Goal: Information Seeking & Learning: Check status

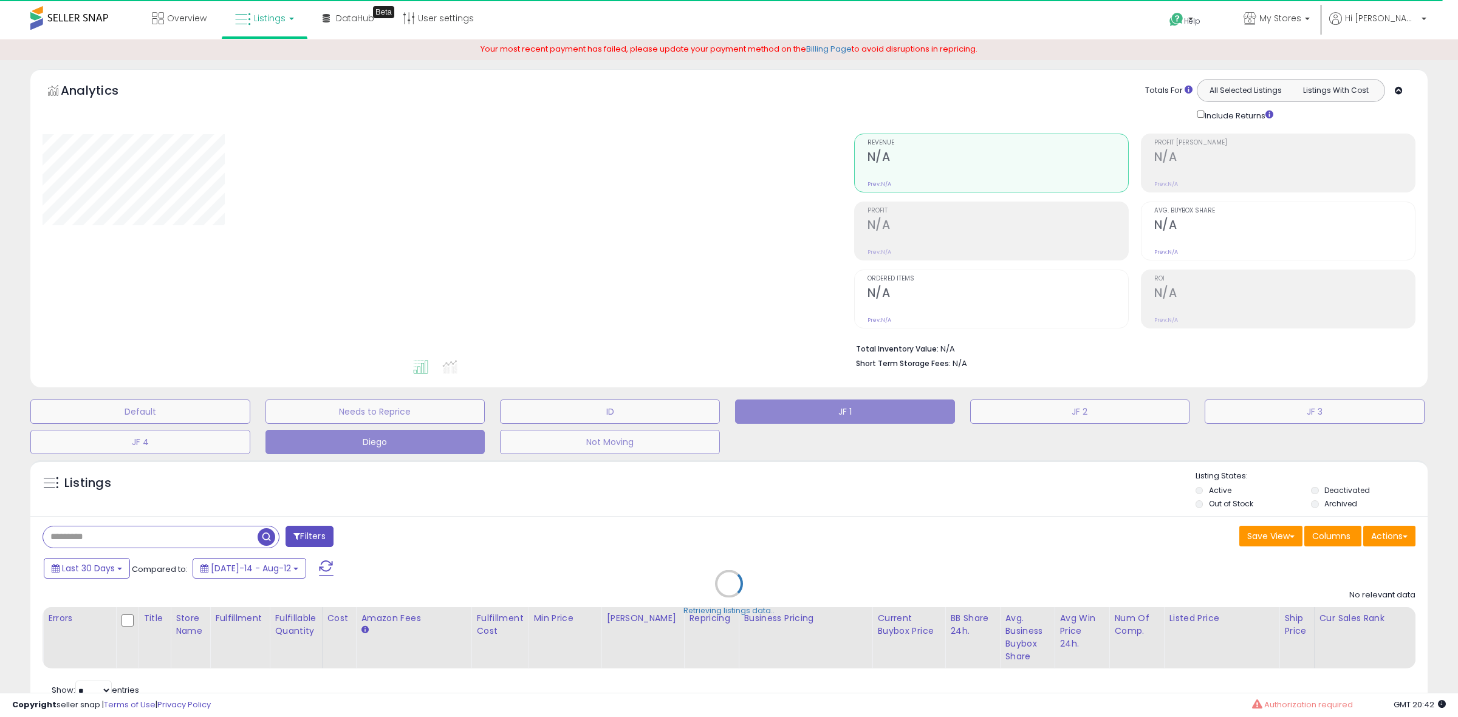
click at [399, 440] on button "Diego" at bounding box center [375, 442] width 220 height 24
click at [304, 488] on div "Retrieving listings data.." at bounding box center [728, 592] width 1415 height 277
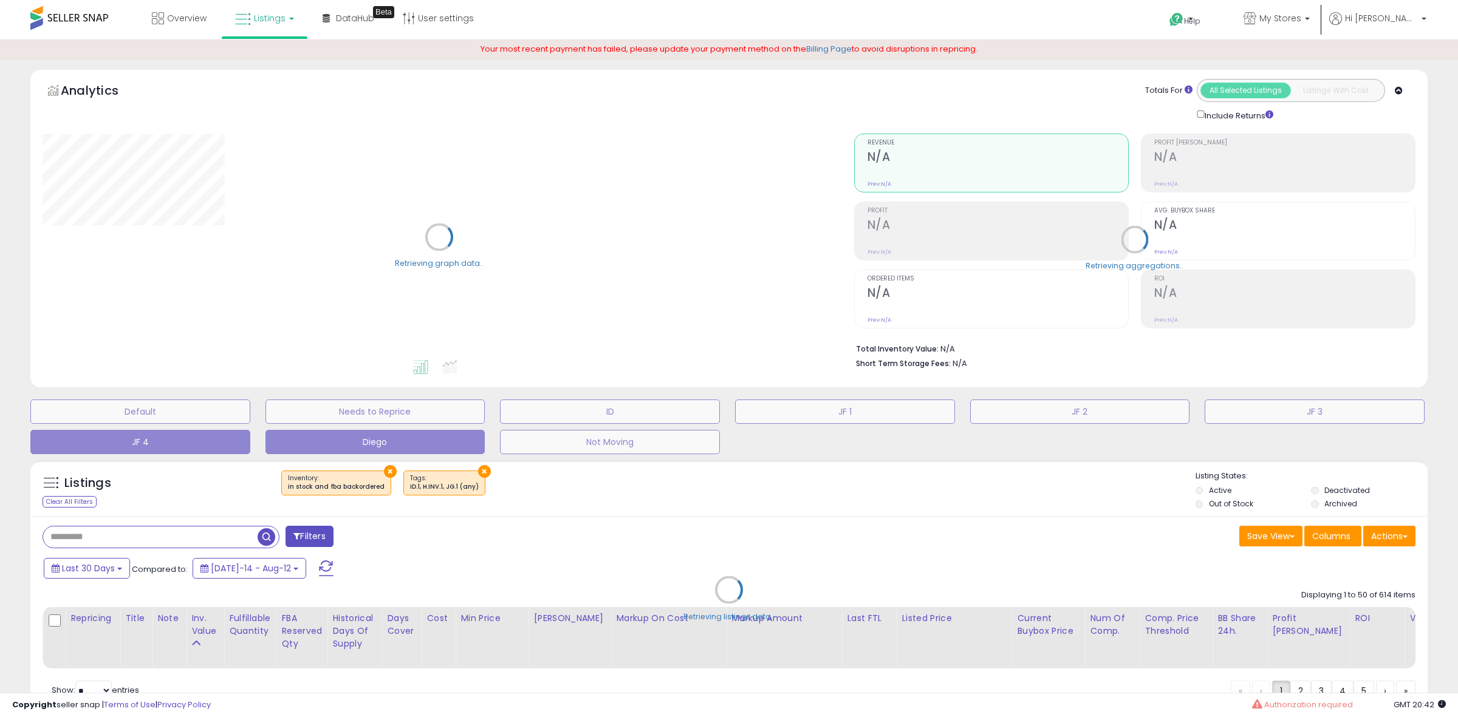
select select "**"
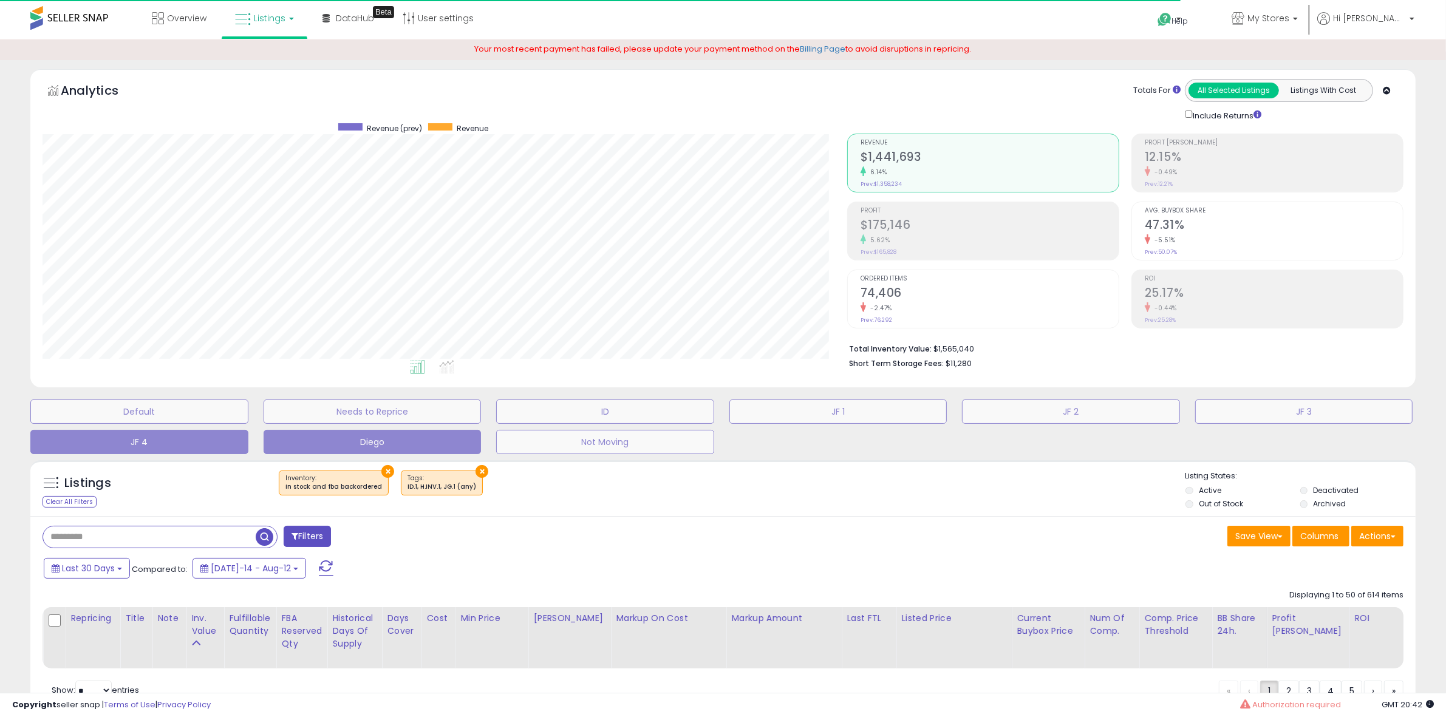
scroll to position [249, 805]
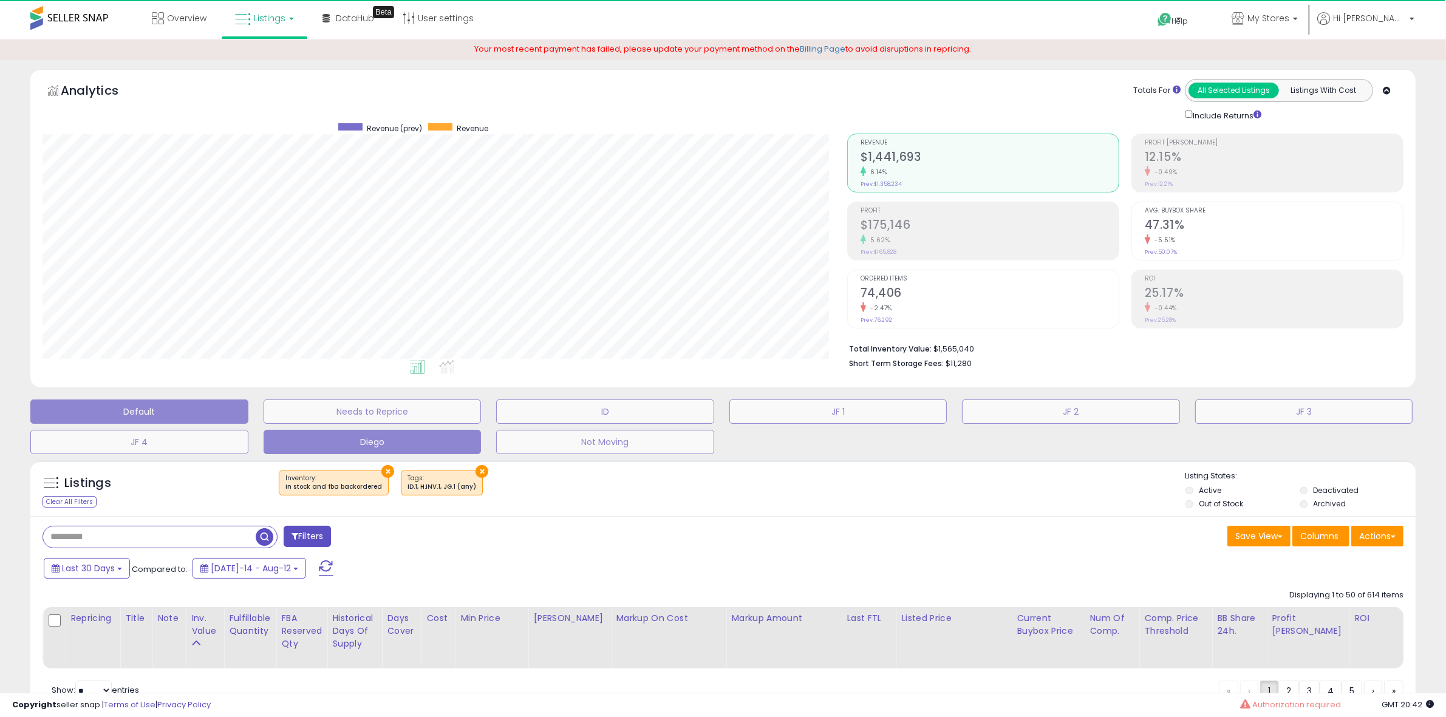
type input "**********"
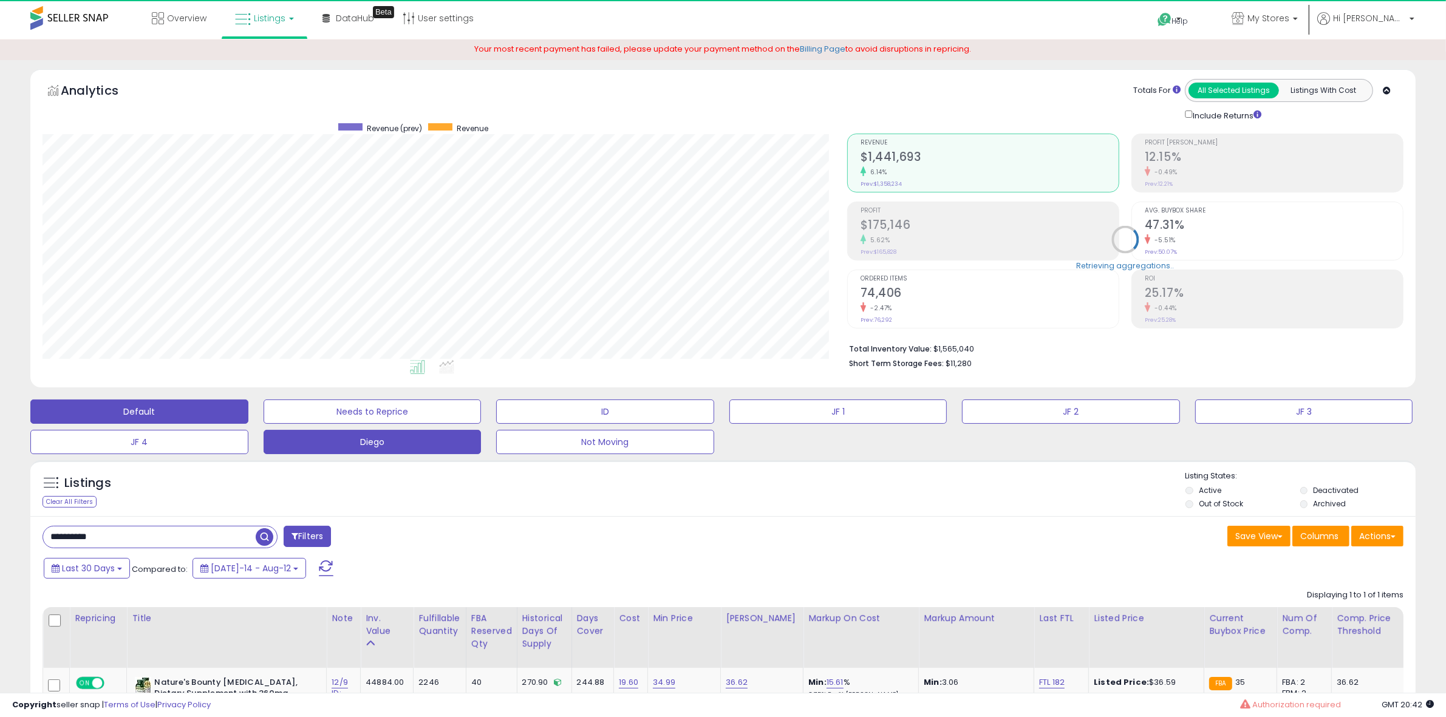
click at [117, 414] on button "Default" at bounding box center [139, 412] width 218 height 24
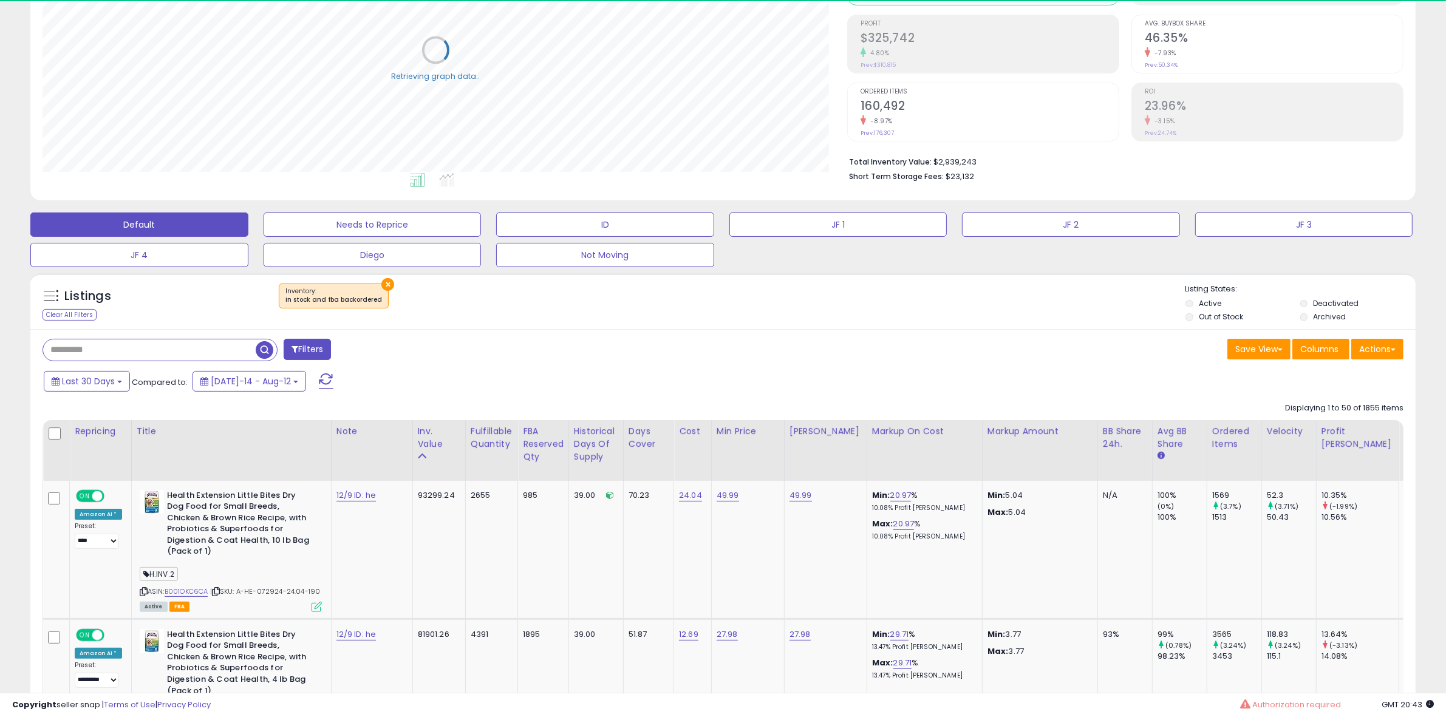
scroll to position [188, 0]
click at [151, 351] on input "text" at bounding box center [149, 348] width 213 height 21
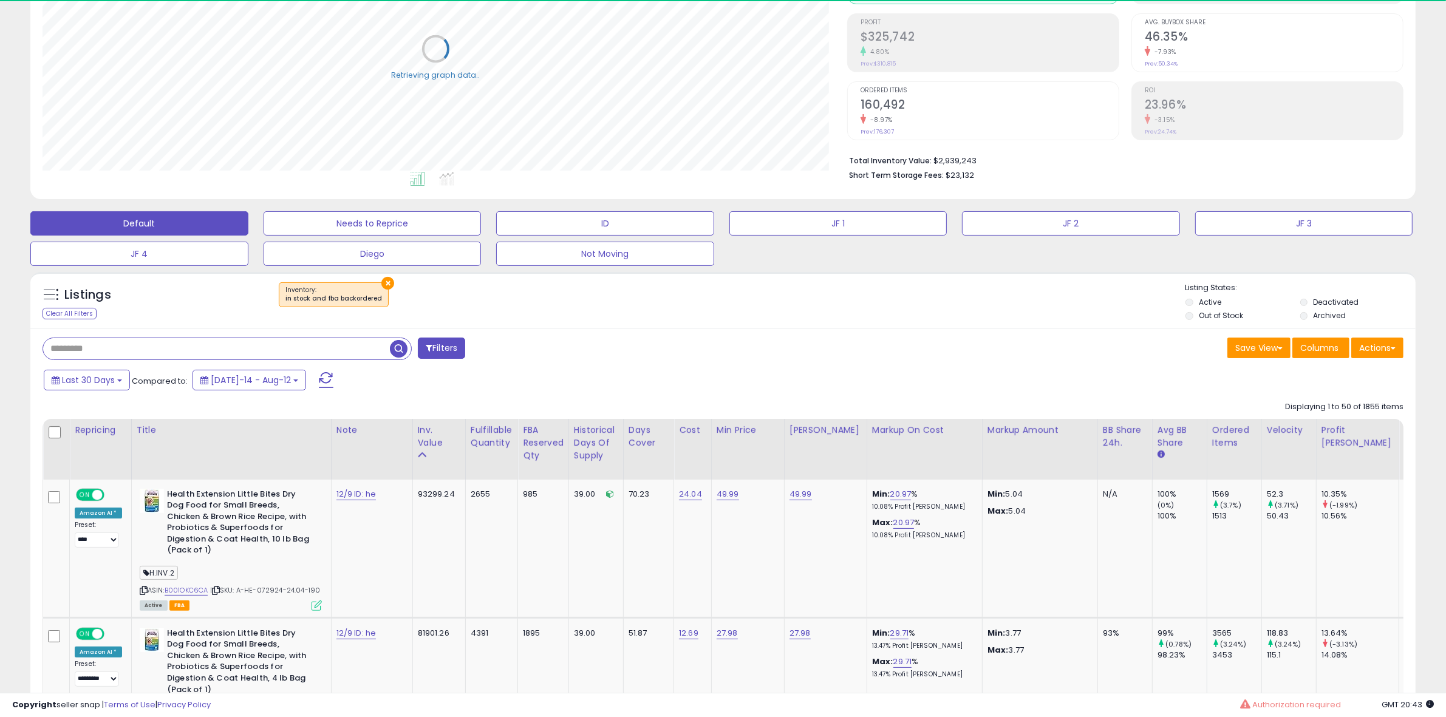
paste input "**********"
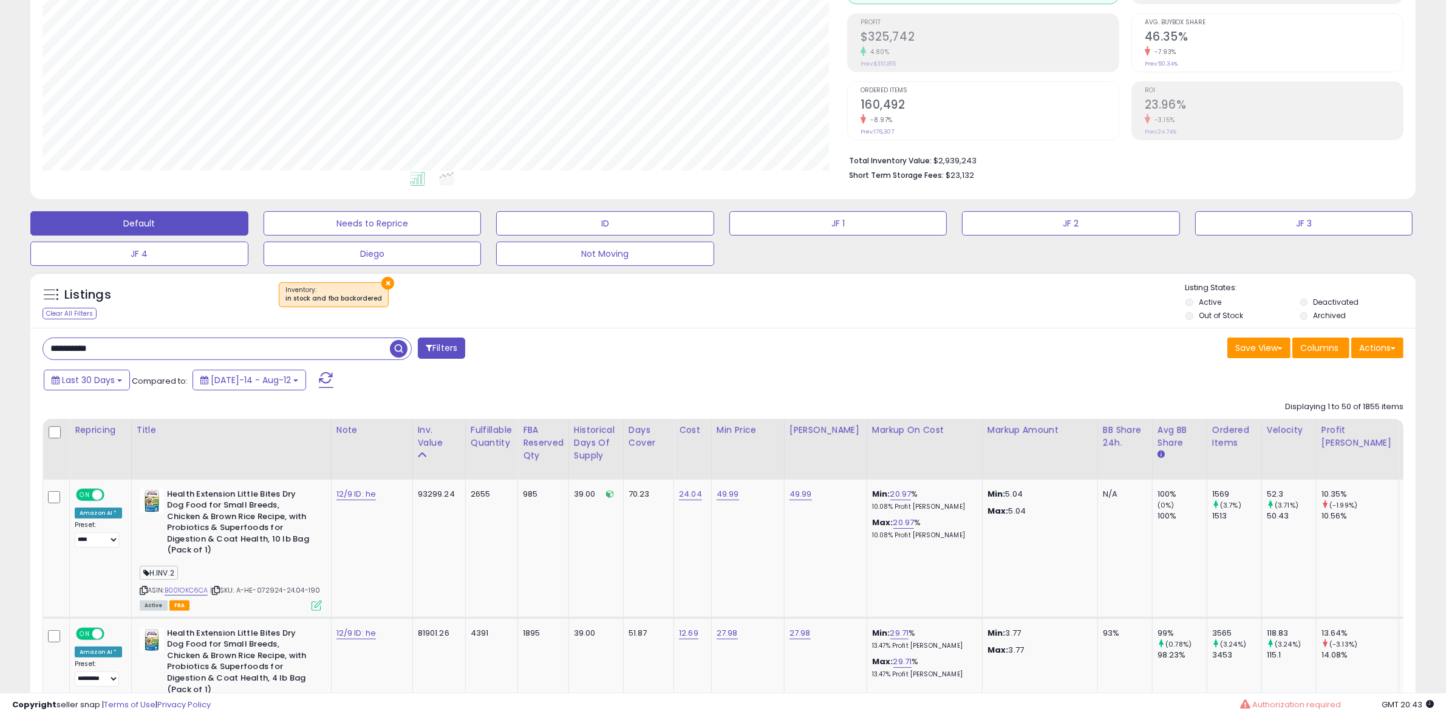
scroll to position [249, 805]
type input "**********"
click at [399, 347] on span "button" at bounding box center [399, 349] width 18 height 18
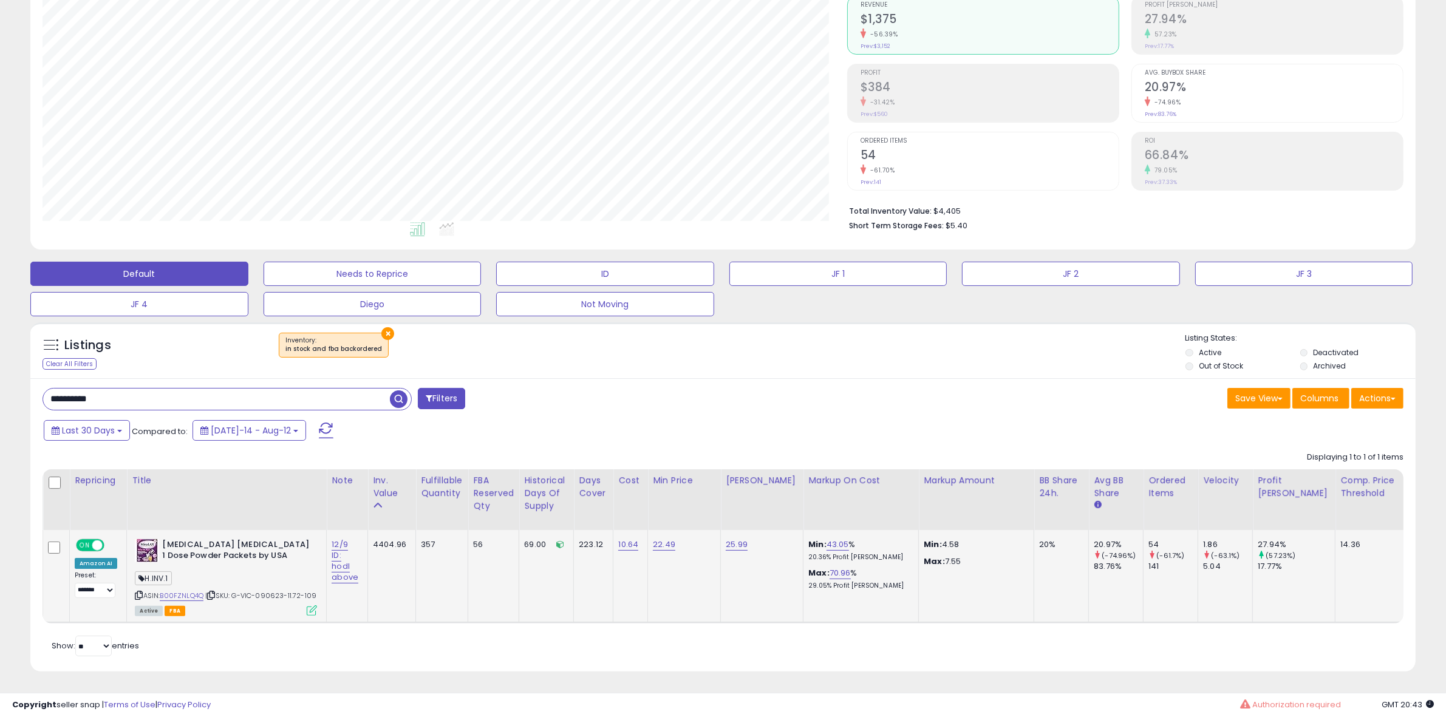
click at [313, 606] on icon at bounding box center [312, 611] width 10 height 10
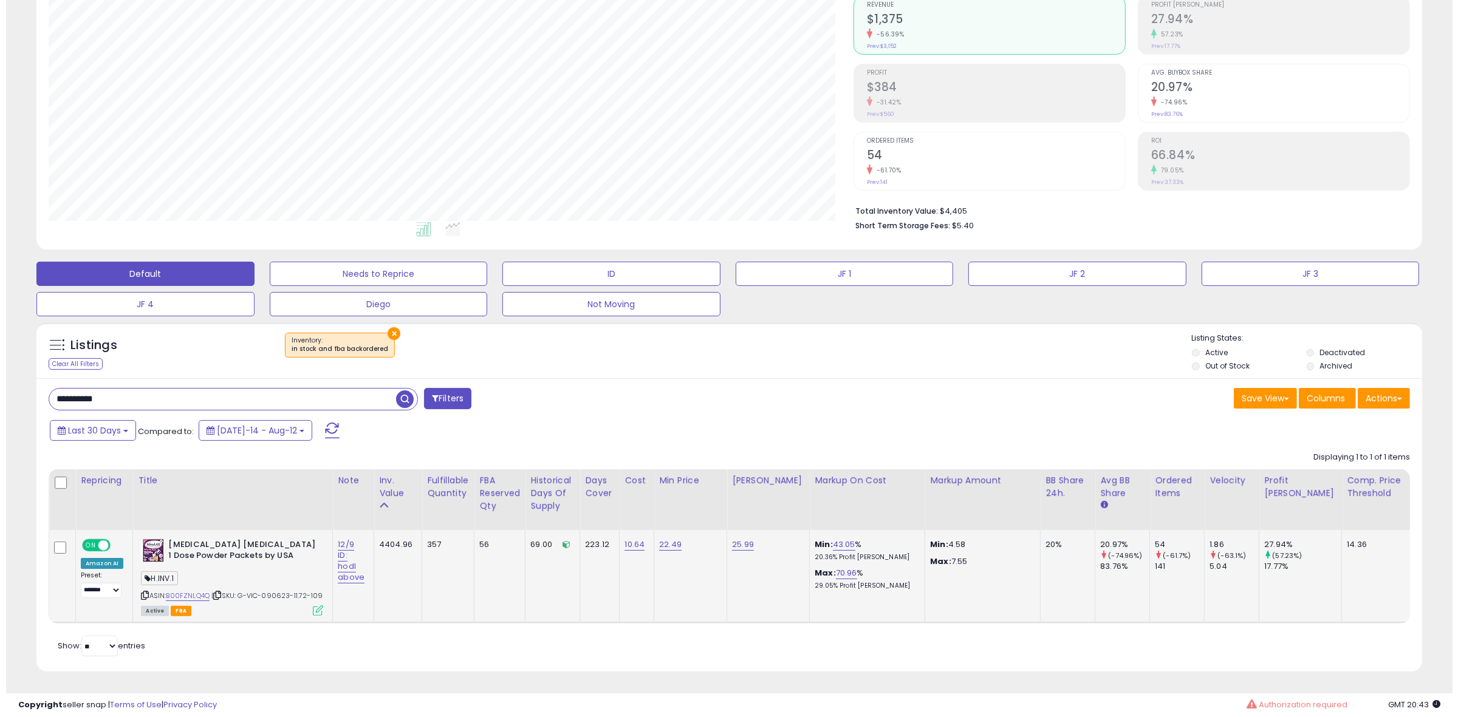
scroll to position [249, 811]
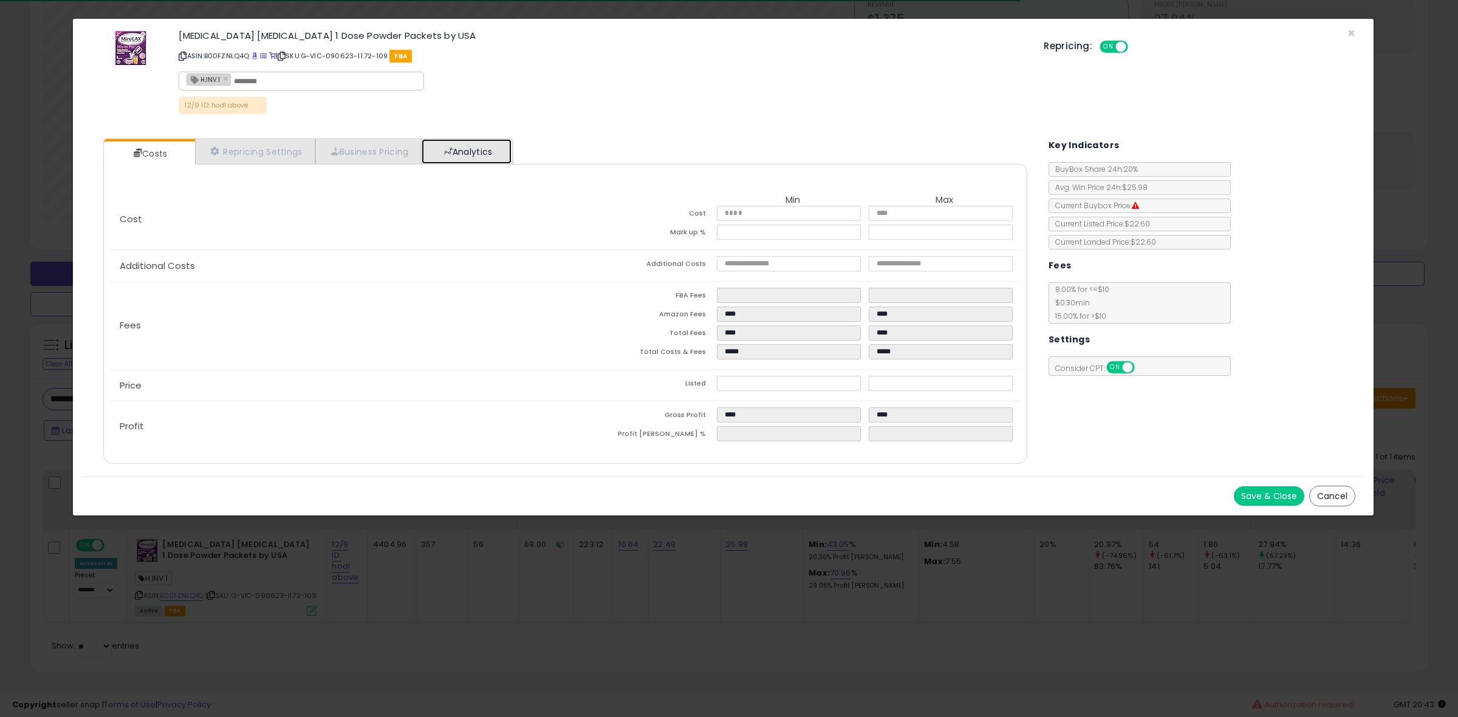
click at [509, 149] on link "Analytics" at bounding box center [467, 151] width 90 height 25
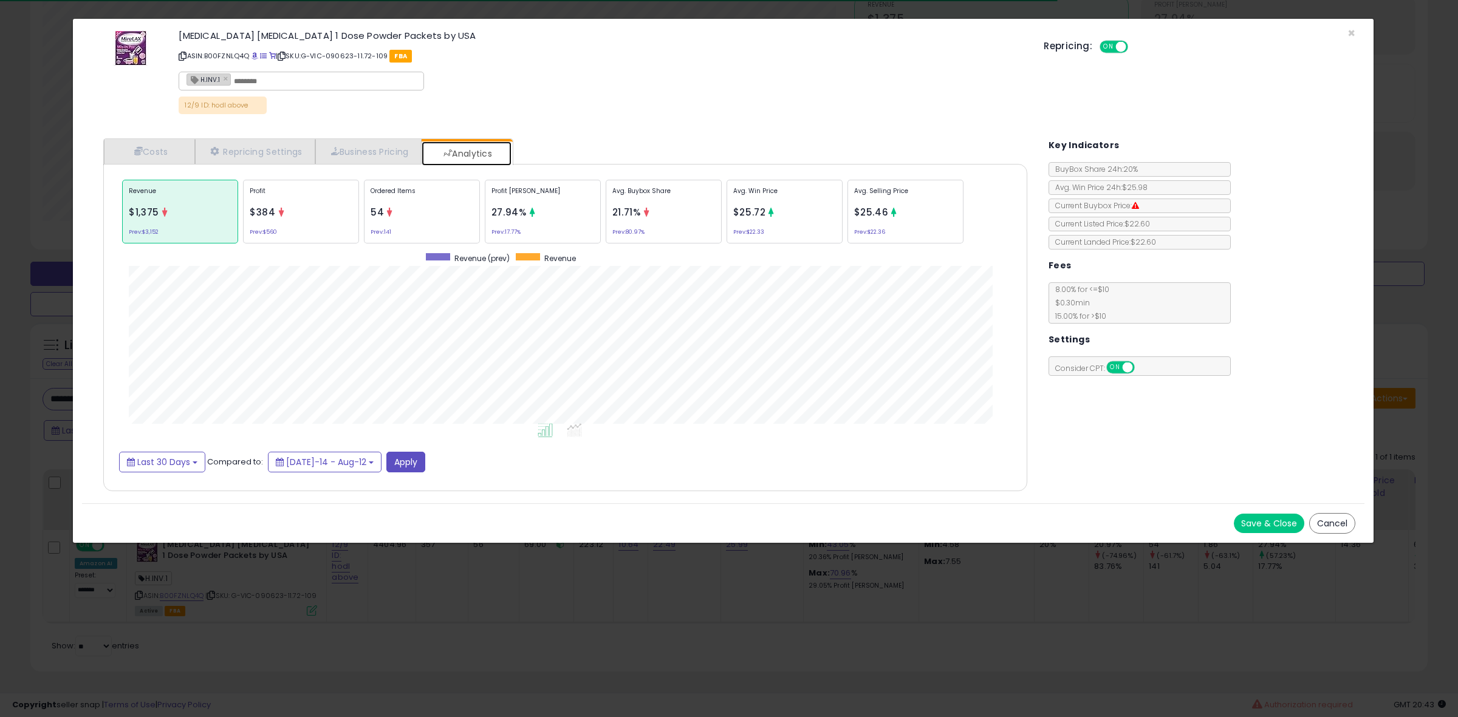
scroll to position [374, 948]
click at [676, 208] on div "Avg. Buybox Share 21.71% Prev: 80.97%" at bounding box center [664, 212] width 116 height 64
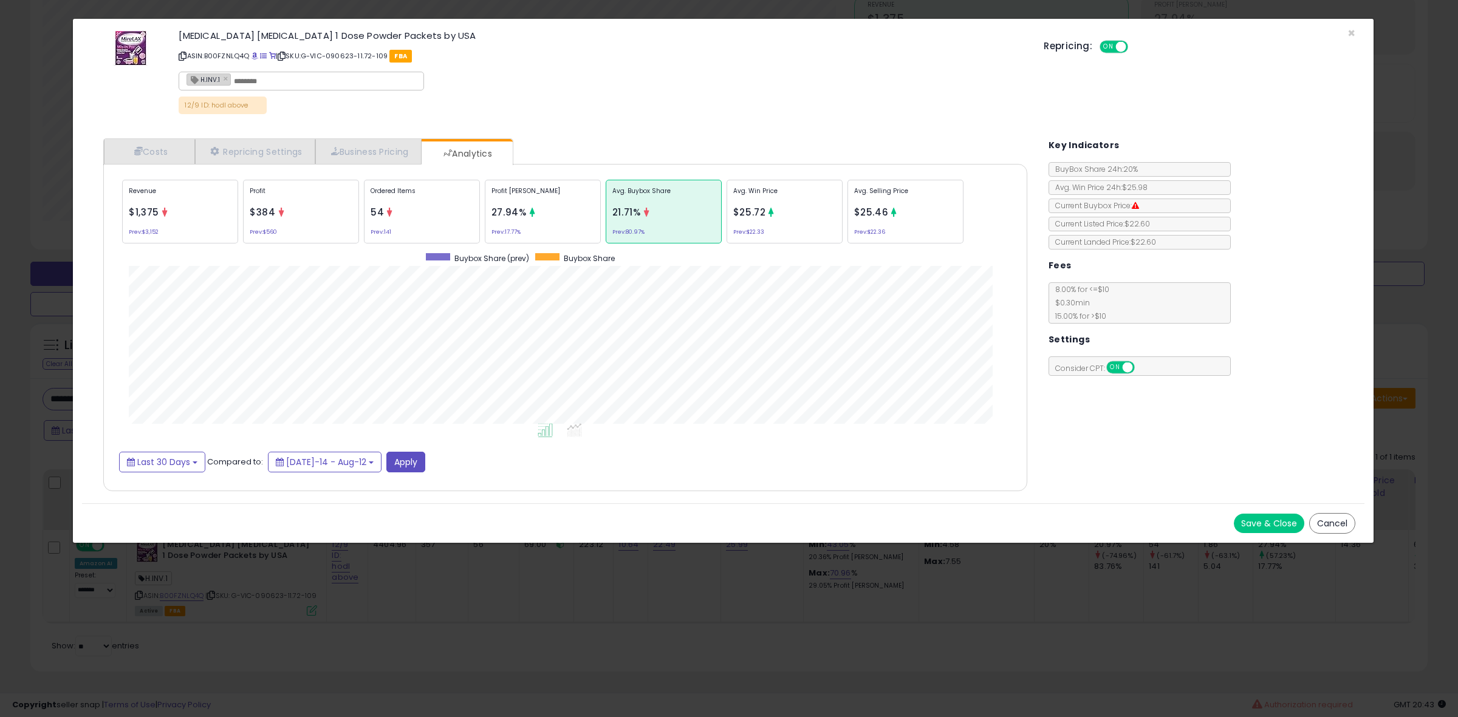
click at [548, 220] on div "Profit [PERSON_NAME] 27.94% Prev: 17.77%" at bounding box center [543, 212] width 116 height 64
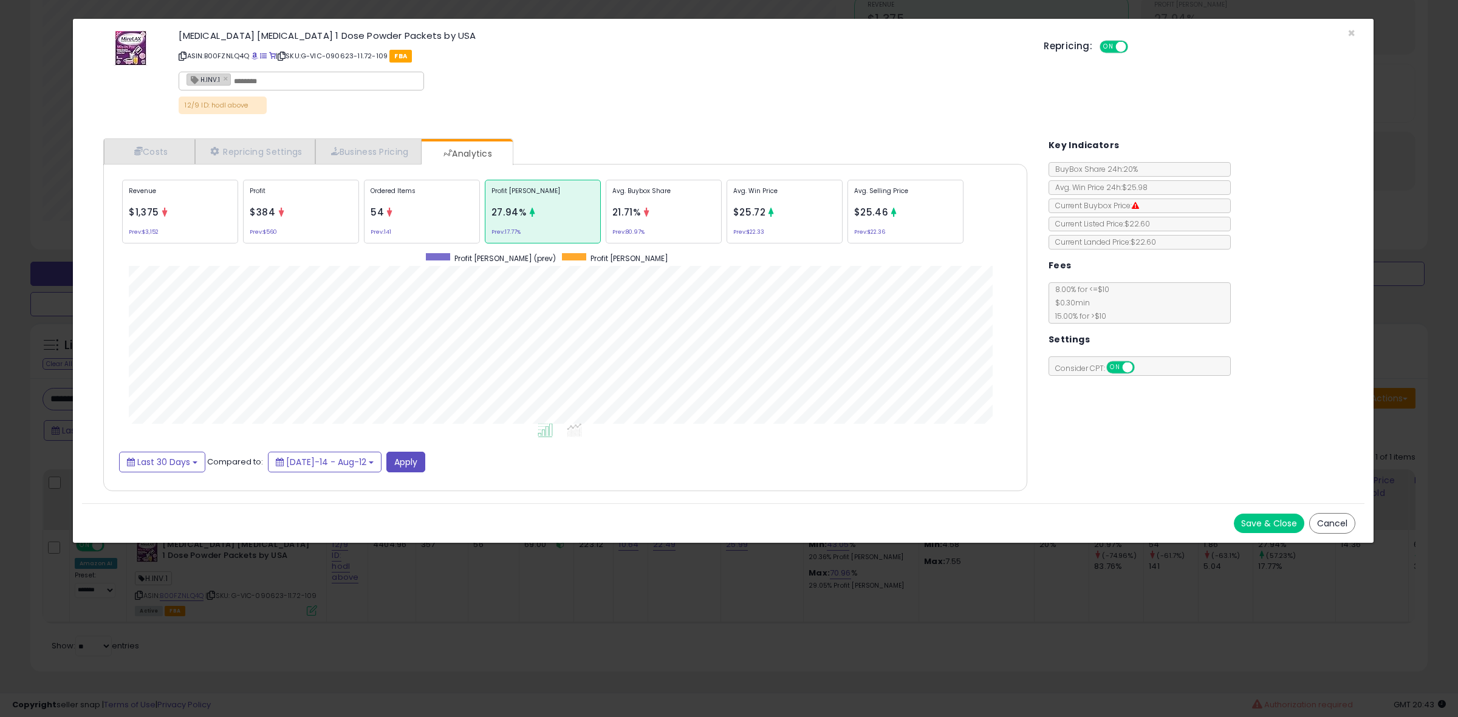
click at [439, 210] on div "Ordered Items 54 Prev: 141" at bounding box center [422, 212] width 116 height 64
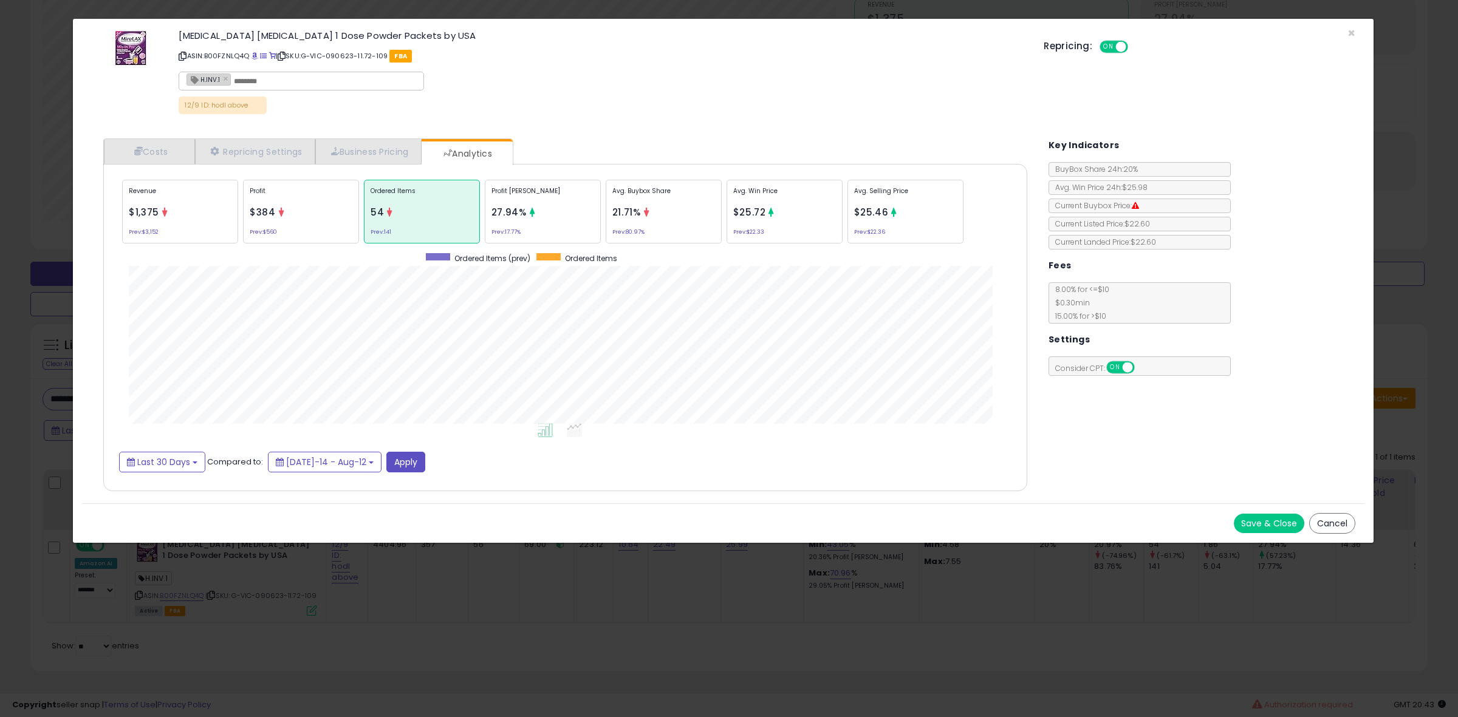
click at [671, 228] on div "Avg. Buybox Share 21.71% Prev: 80.97%" at bounding box center [664, 212] width 116 height 64
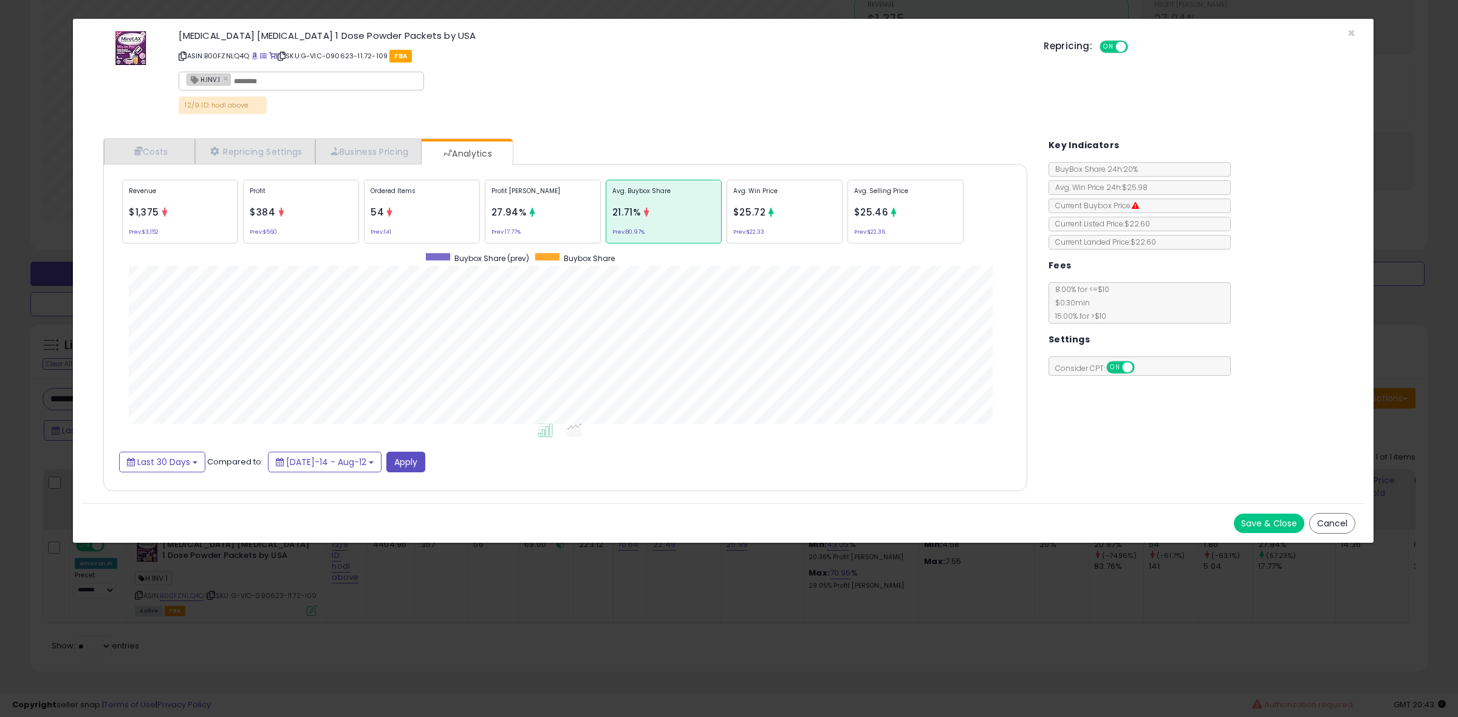
scroll to position [0, 0]
click at [375, 208] on span "54" at bounding box center [377, 212] width 13 height 13
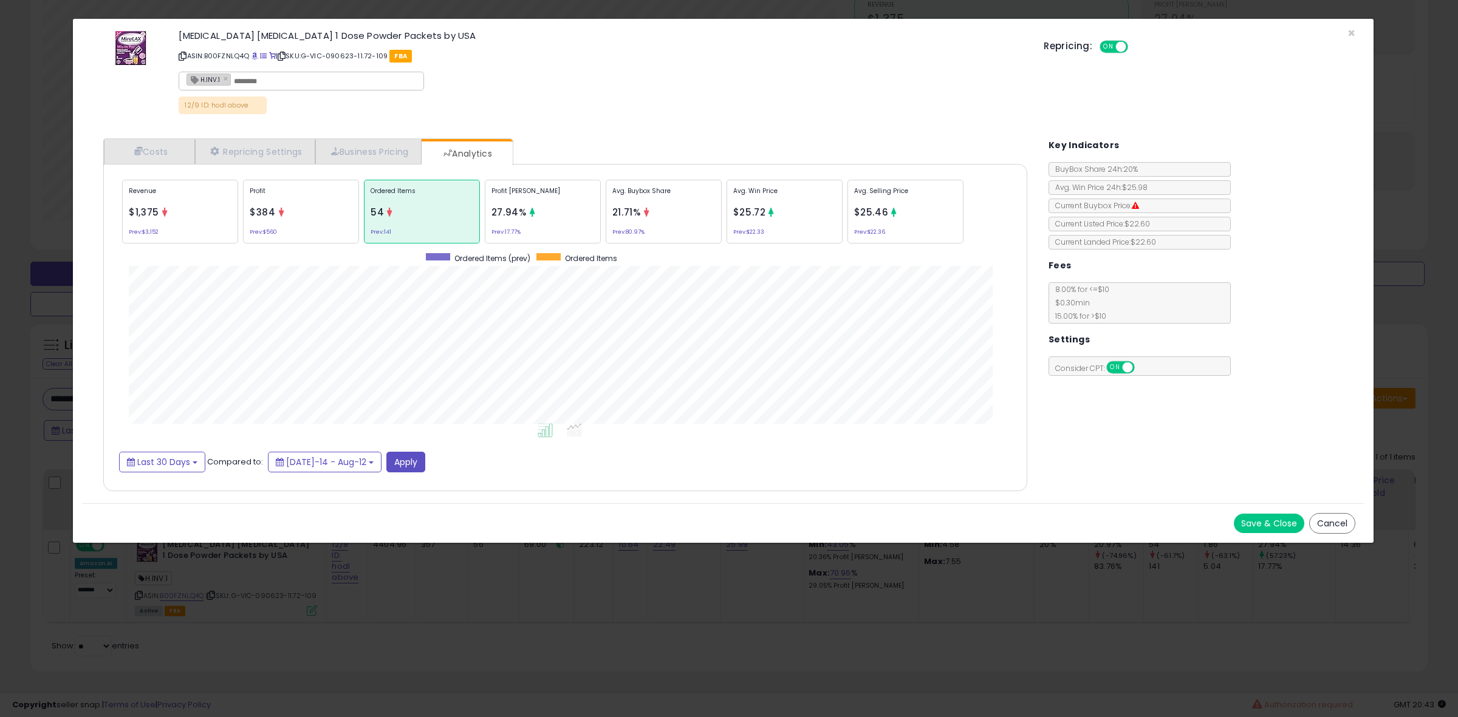
click at [0, 400] on div "× Close [MEDICAL_DATA] [MEDICAL_DATA] 1 Dose Powder Packets by USA ASIN: B00FZN…" at bounding box center [729, 358] width 1458 height 717
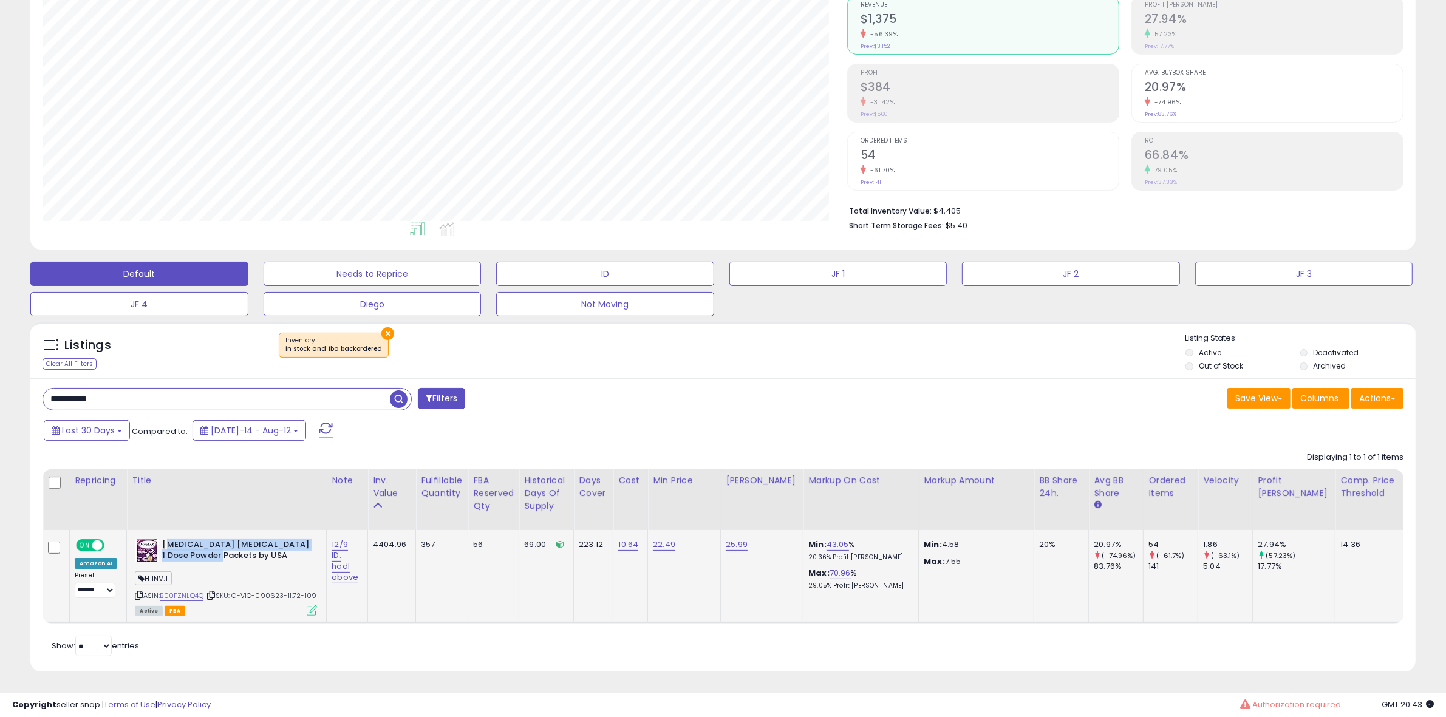
drag, startPoint x: 251, startPoint y: 542, endPoint x: 163, endPoint y: 530, distance: 88.9
click at [163, 539] on b "[MEDICAL_DATA] [MEDICAL_DATA] 1 Dose Powder Packets by USA" at bounding box center [236, 552] width 148 height 26
copy b "[MEDICAL_DATA] [MEDICAL_DATA] 1 Dose Powder Packets by USA"
